Goal: Find contact information: Find contact information

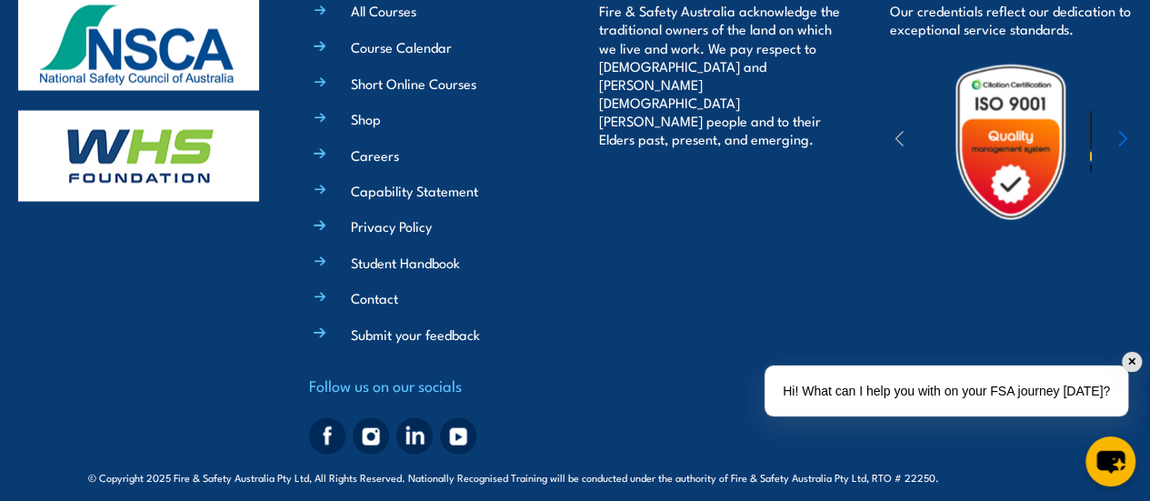
scroll to position [5171, 0]
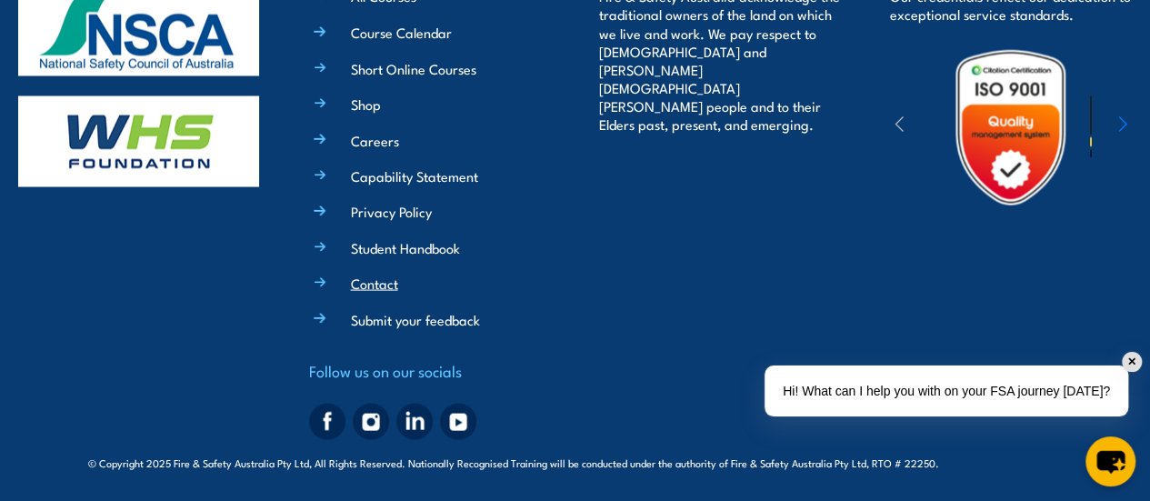
click at [373, 276] on link "Contact" at bounding box center [374, 282] width 47 height 19
click at [384, 288] on link "Contact" at bounding box center [374, 282] width 47 height 19
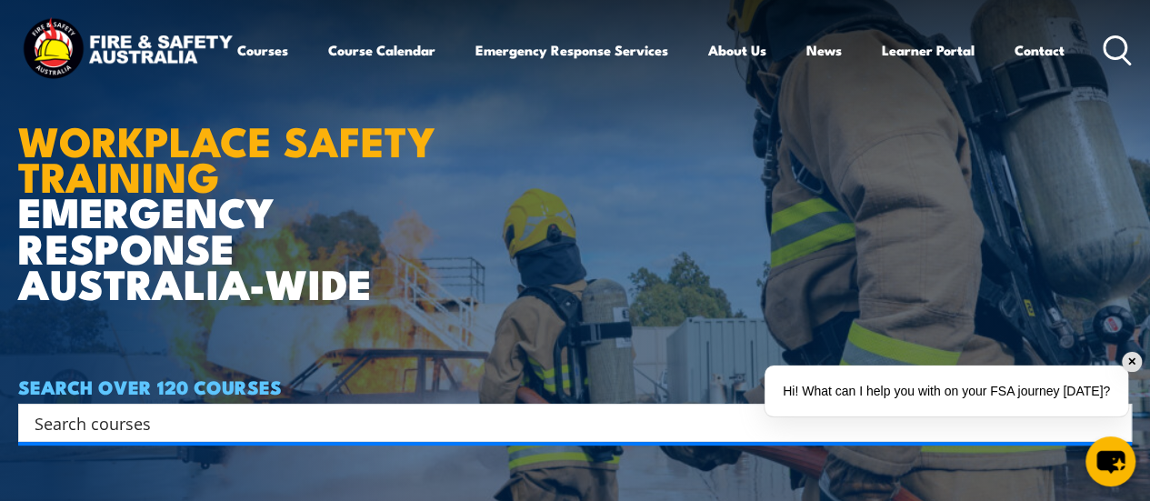
click at [343, 183] on h1 "WORKPLACE SAFETY TRAINING EMERGENCY RESPONSE AUSTRALIA-WIDE" at bounding box center [240, 188] width 444 height 224
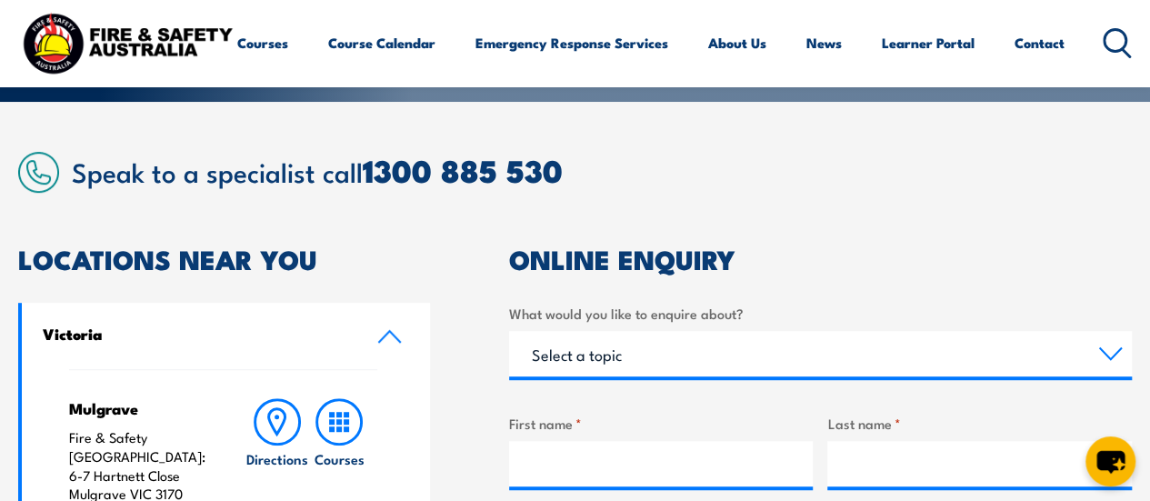
scroll to position [364, 0]
